Goal: Task Accomplishment & Management: Use online tool/utility

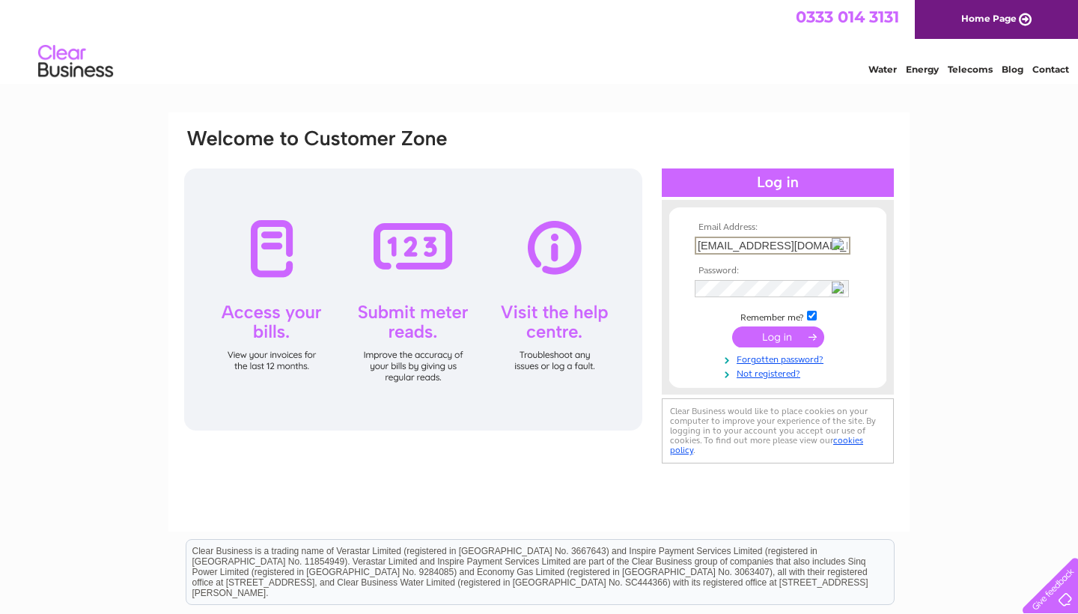
type input "vnp1982@hotmail.co.uk"
click at [810, 341] on input "submit" at bounding box center [778, 336] width 92 height 21
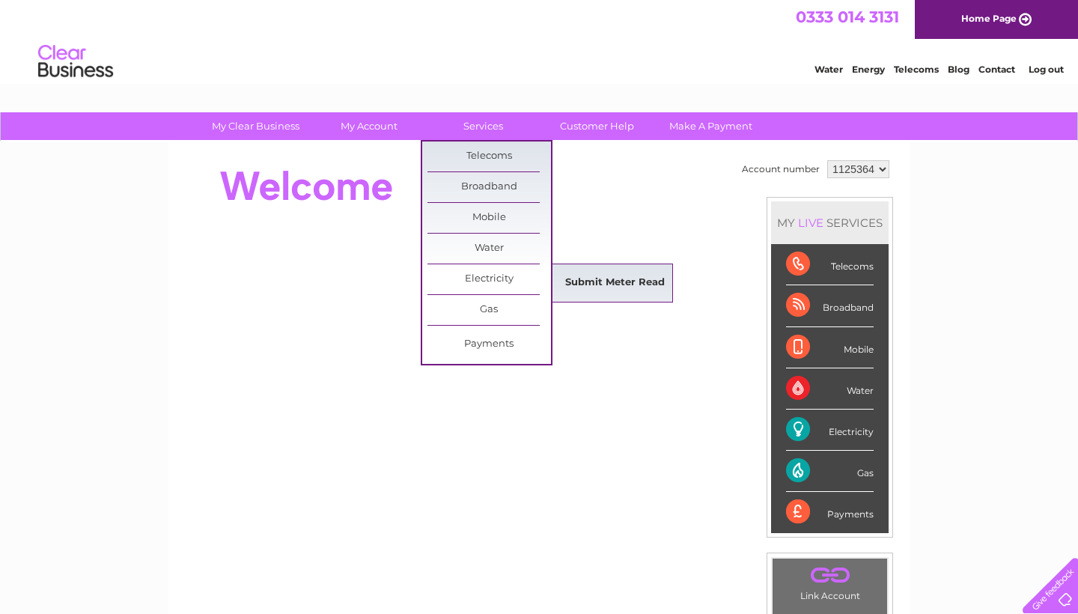
click at [618, 282] on link "Submit Meter Read" at bounding box center [615, 283] width 124 height 30
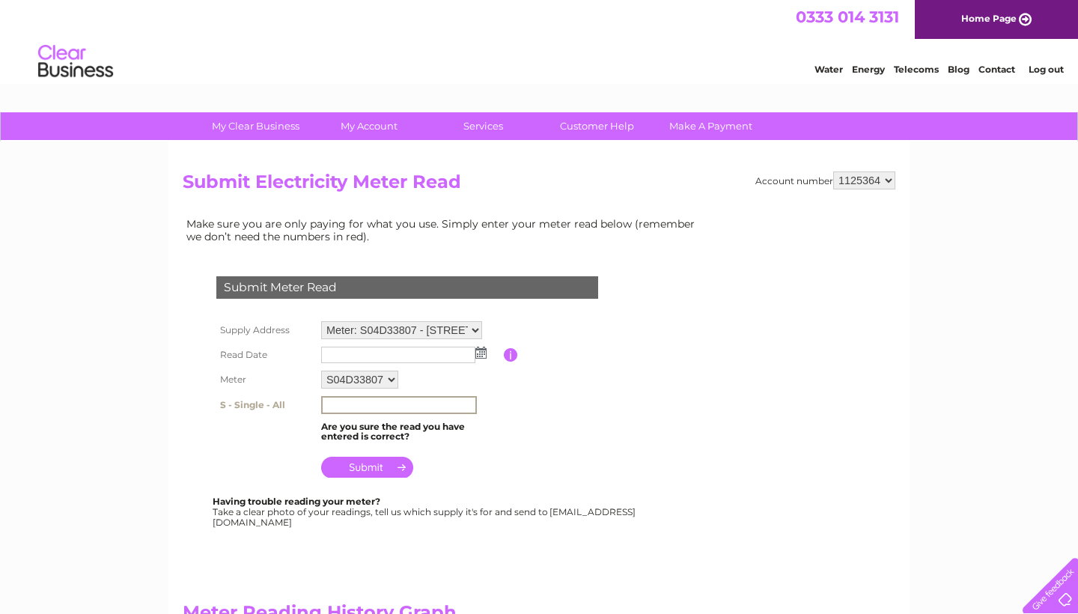
click at [346, 404] on input "text" at bounding box center [399, 405] width 156 height 18
type input "66811"
click at [483, 347] on img at bounding box center [480, 353] width 11 height 12
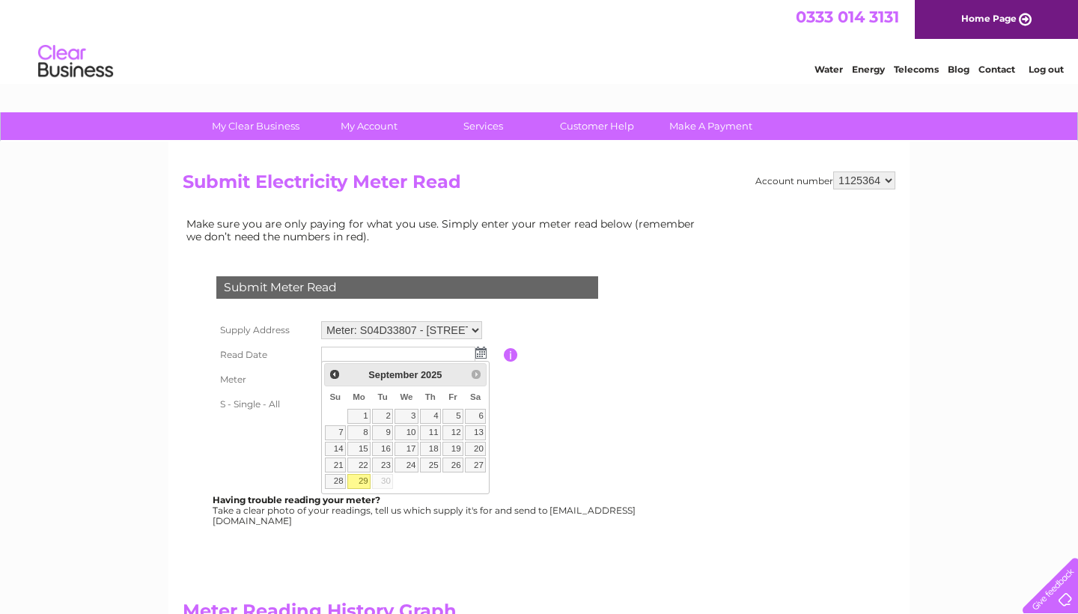
click at [362, 485] on link "29" at bounding box center [358, 481] width 23 height 15
type input "2025/09/29"
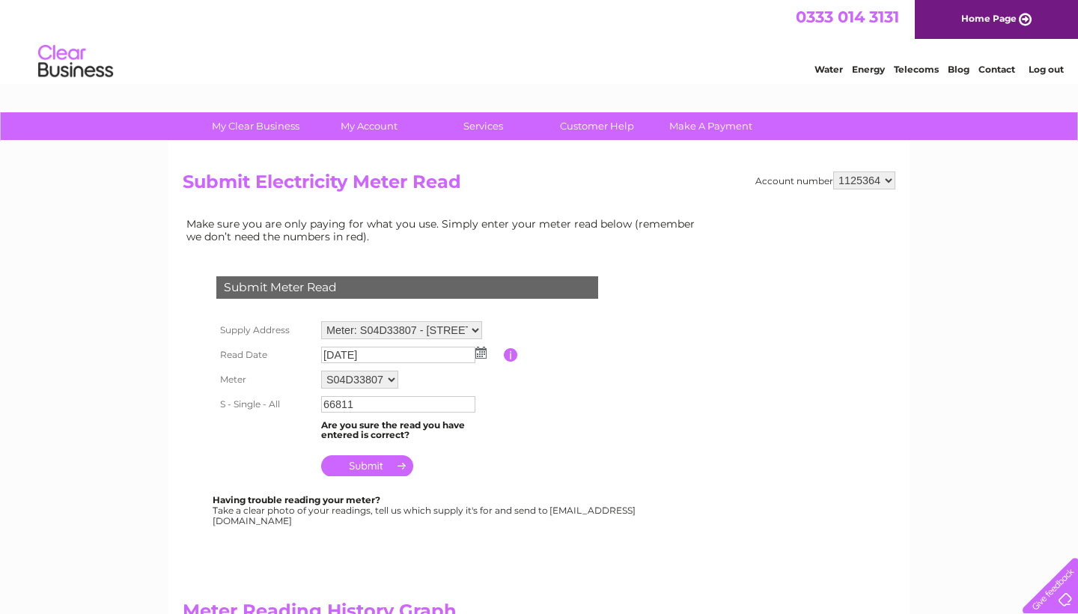
click at [375, 457] on input "submit" at bounding box center [367, 465] width 92 height 21
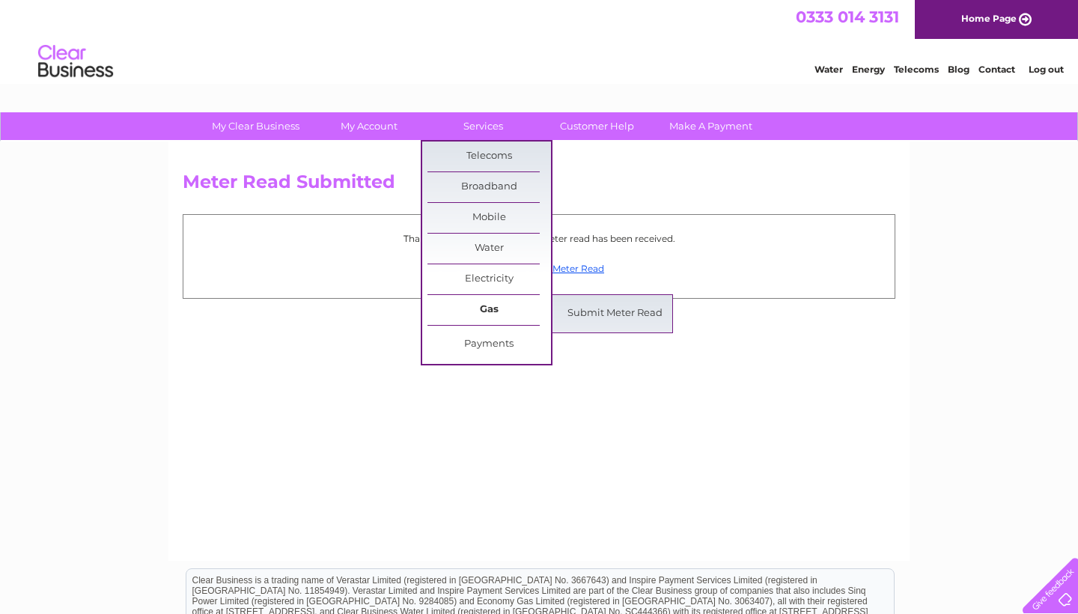
click at [498, 301] on link "Gas" at bounding box center [490, 310] width 124 height 30
click at [598, 323] on link "Submit Meter Read" at bounding box center [615, 314] width 124 height 30
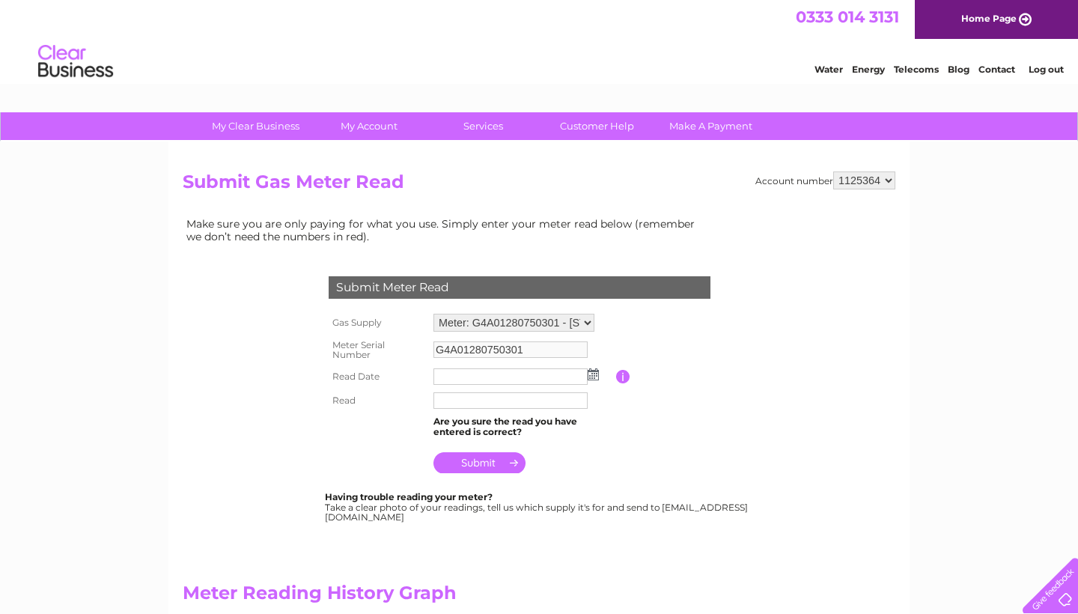
click at [459, 409] on td at bounding box center [523, 401] width 186 height 24
click at [453, 404] on input "text" at bounding box center [511, 400] width 154 height 16
type input "31624"
click at [595, 368] on img at bounding box center [593, 374] width 11 height 12
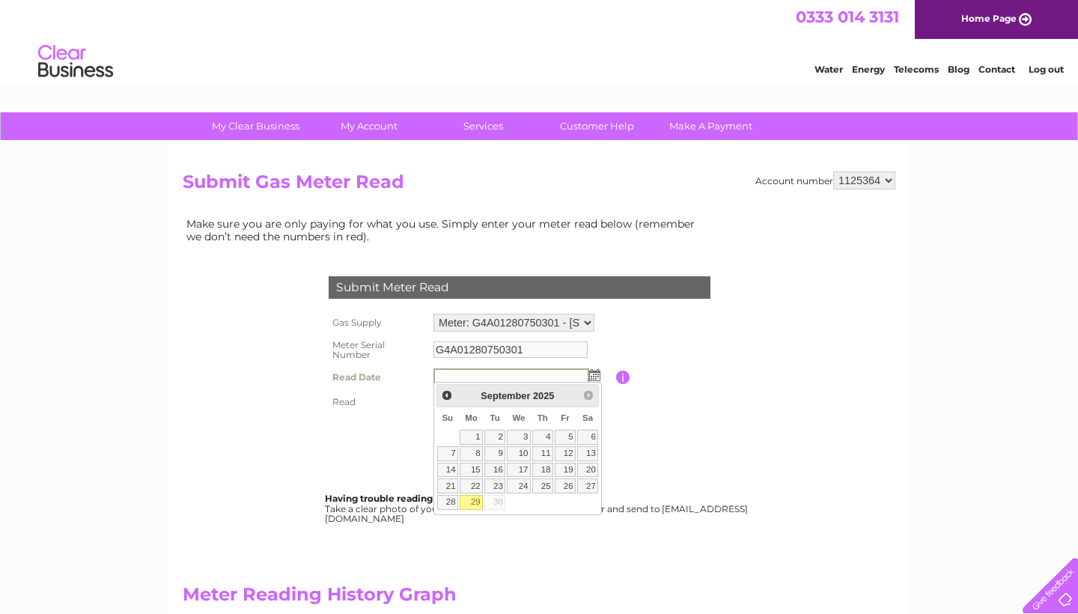
click at [476, 499] on link "29" at bounding box center [471, 502] width 23 height 15
type input "[DATE]"
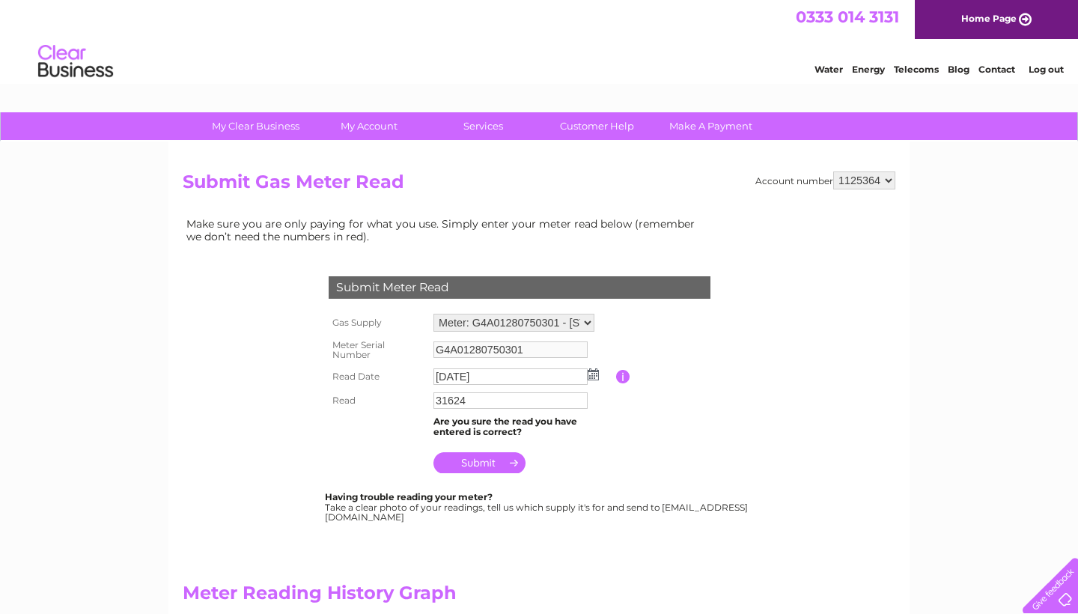
click at [496, 460] on input "submit" at bounding box center [480, 462] width 92 height 21
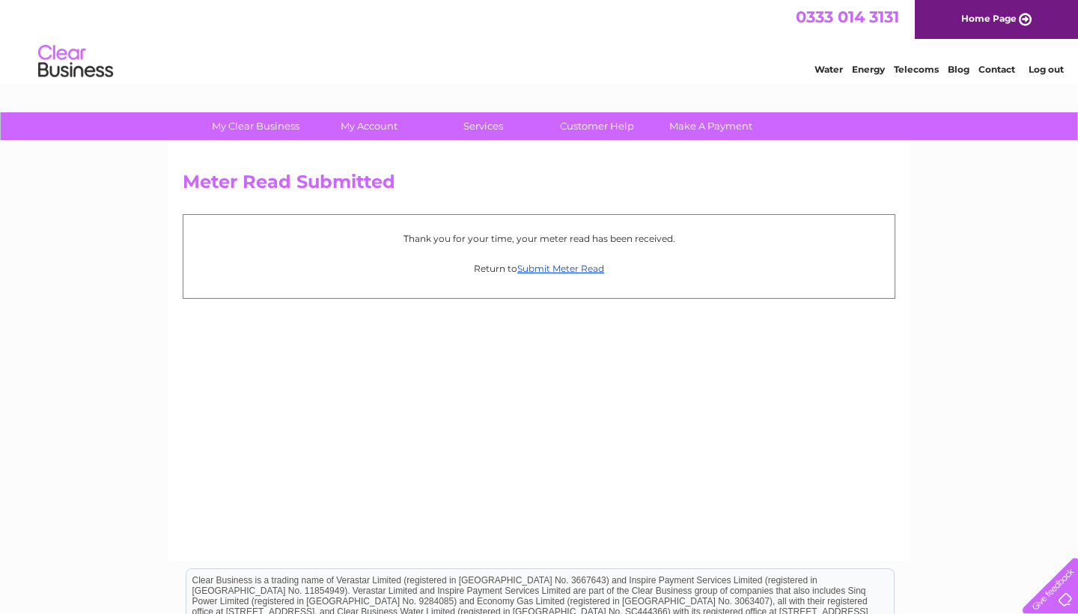
click at [1042, 70] on link "Log out" at bounding box center [1046, 69] width 35 height 11
